Goal: Task Accomplishment & Management: Use online tool/utility

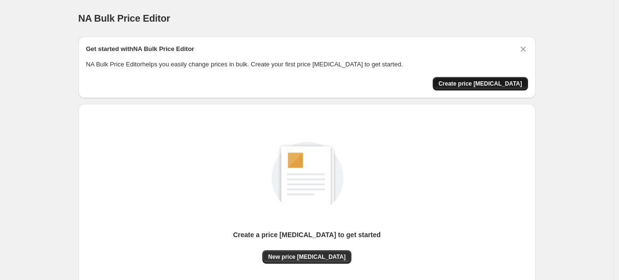
click at [506, 87] on span "Create price [MEDICAL_DATA]" at bounding box center [480, 84] width 84 height 8
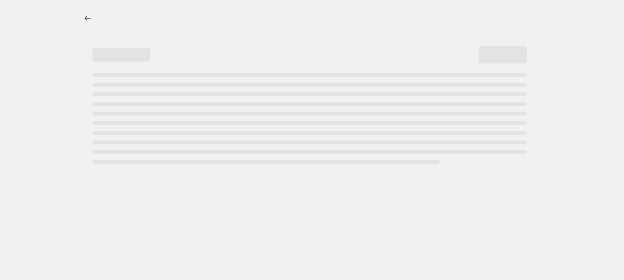
select select "percentage"
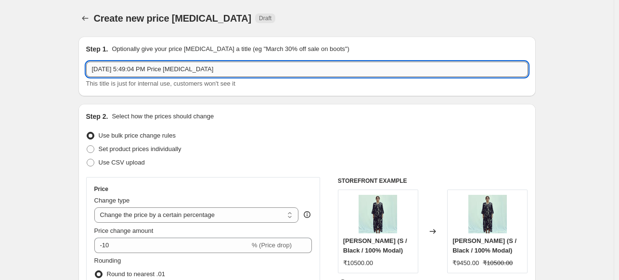
click at [183, 71] on input "[DATE] 5:49:04 PM Price [MEDICAL_DATA]" at bounding box center [307, 69] width 442 height 15
click at [106, 70] on input "[DATE] 5:49:04 PM Price [MEDICAL_DATA]" at bounding box center [307, 69] width 442 height 15
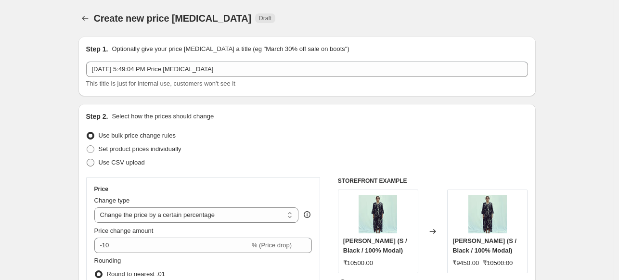
click at [130, 163] on span "Use CSV upload" at bounding box center [122, 162] width 46 height 7
click at [87, 159] on input "Use CSV upload" at bounding box center [87, 159] width 0 height 0
radio input "true"
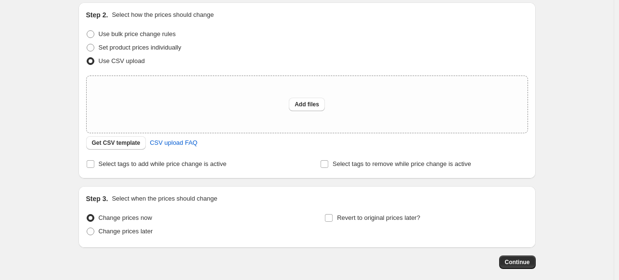
scroll to position [92, 0]
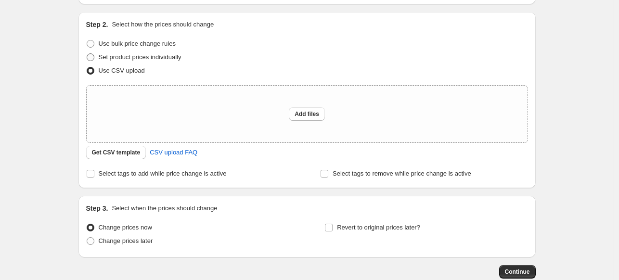
click at [106, 54] on span "Set product prices individually" at bounding box center [140, 56] width 83 height 7
click at [87, 54] on input "Set product prices individually" at bounding box center [87, 53] width 0 height 0
radio input "true"
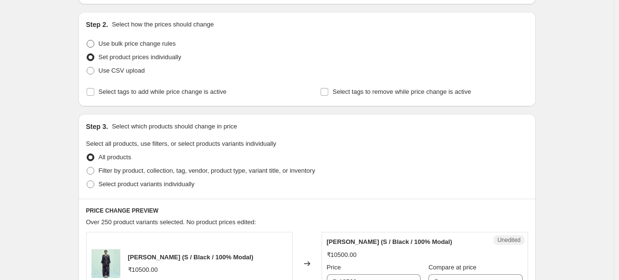
click at [123, 46] on span "Use bulk price change rules" at bounding box center [137, 43] width 77 height 7
click at [87, 40] on input "Use bulk price change rules" at bounding box center [87, 40] width 0 height 0
radio input "true"
select select "percentage"
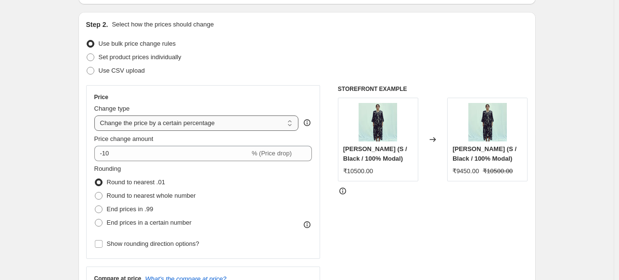
click at [127, 122] on select "Change the price to a certain amount Change the price by a certain amount Chang…" at bounding box center [196, 123] width 205 height 15
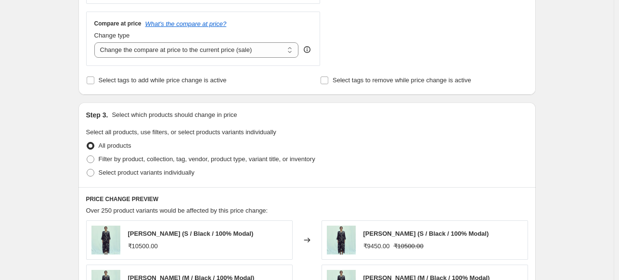
scroll to position [411, 0]
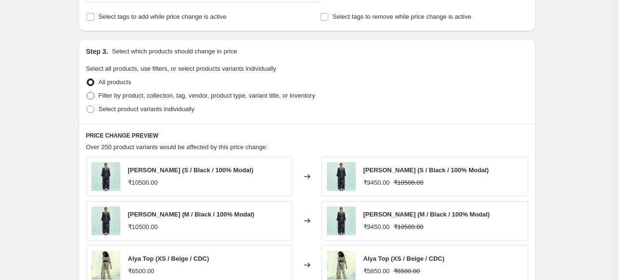
click at [126, 99] on span "Filter by product, collection, tag, vendor, product type, variant title, or inv…" at bounding box center [207, 95] width 217 height 7
click at [87, 92] on input "Filter by product, collection, tag, vendor, product type, variant title, or inv…" at bounding box center [87, 92] width 0 height 0
radio input "true"
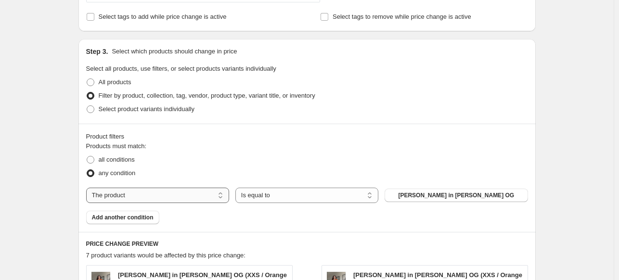
click at [137, 196] on select "The product The product's collection The product's tag The product's vendor The…" at bounding box center [157, 195] width 143 height 15
select select "collection"
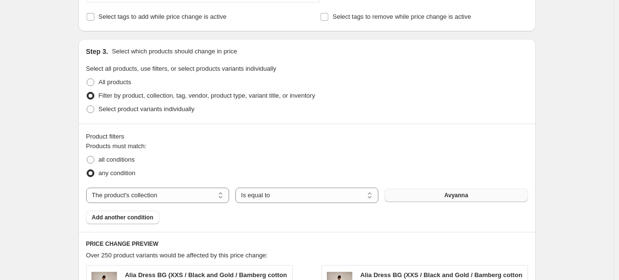
click at [434, 197] on button "Avyanna" at bounding box center [456, 195] width 143 height 13
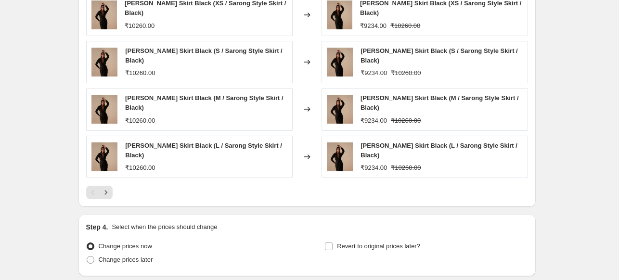
scroll to position [789, 0]
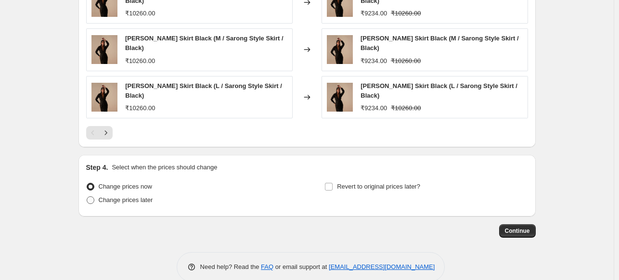
click at [120, 196] on span "Change prices later" at bounding box center [126, 199] width 54 height 7
click at [87, 196] on input "Change prices later" at bounding box center [87, 196] width 0 height 0
radio input "true"
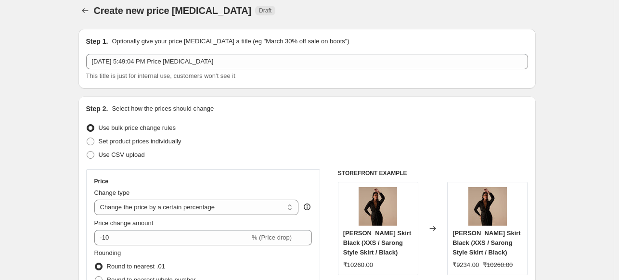
scroll to position [0, 0]
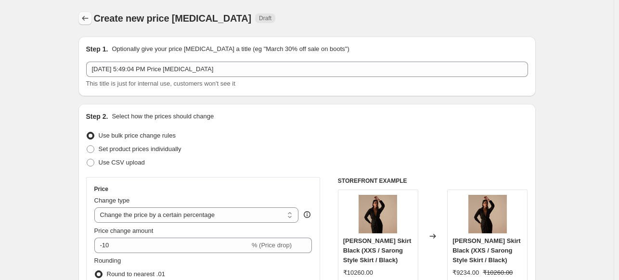
click at [88, 19] on icon "Price change jobs" at bounding box center [85, 18] width 10 height 10
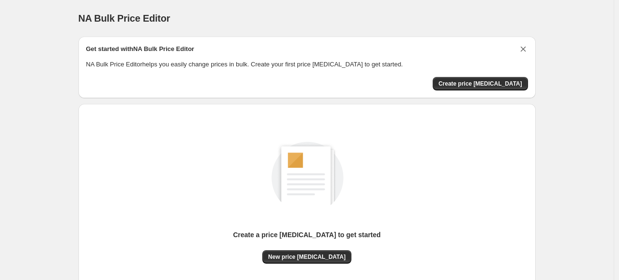
click at [524, 47] on icon "Dismiss card" at bounding box center [523, 49] width 10 height 10
